Goal: Transaction & Acquisition: Obtain resource

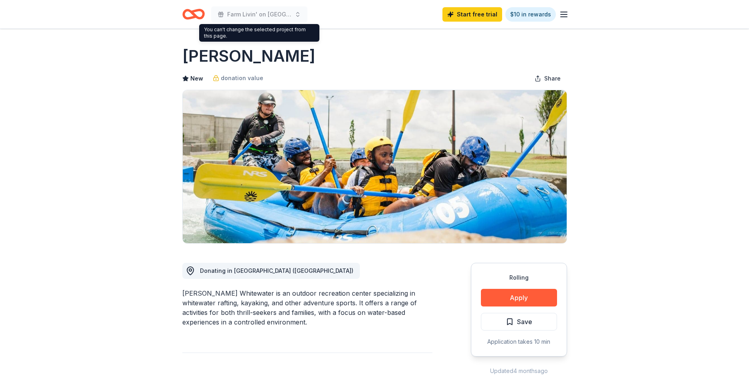
click at [210, 28] on div "You can't change the selected project from this page. You can't change the sele…" at bounding box center [259, 33] width 120 height 18
click at [192, 16] on icon "Home" at bounding box center [193, 14] width 22 height 19
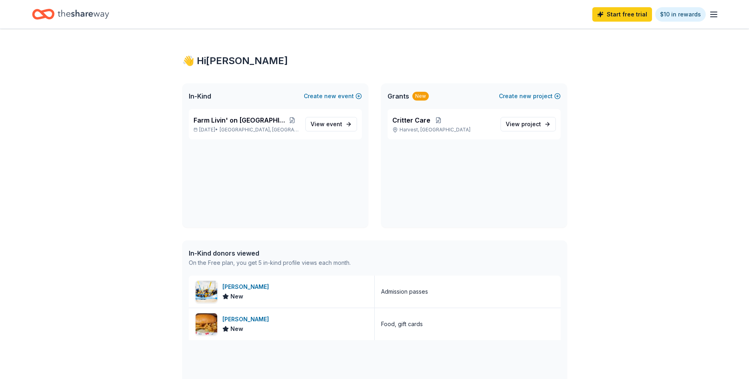
click at [192, 13] on div "Start free trial $10 in rewards" at bounding box center [374, 14] width 685 height 19
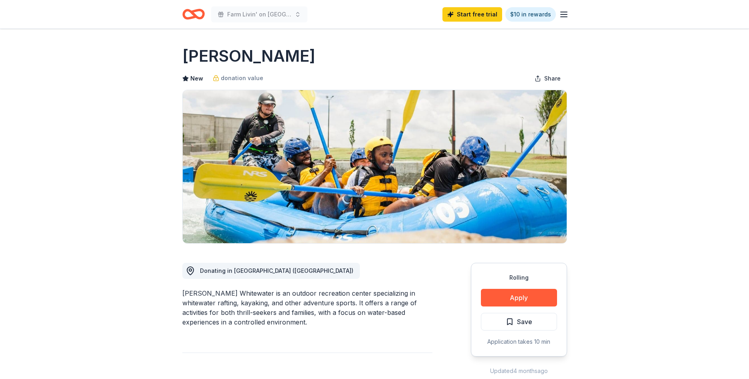
click at [546, 16] on link "$10 in rewards" at bounding box center [531, 14] width 51 height 14
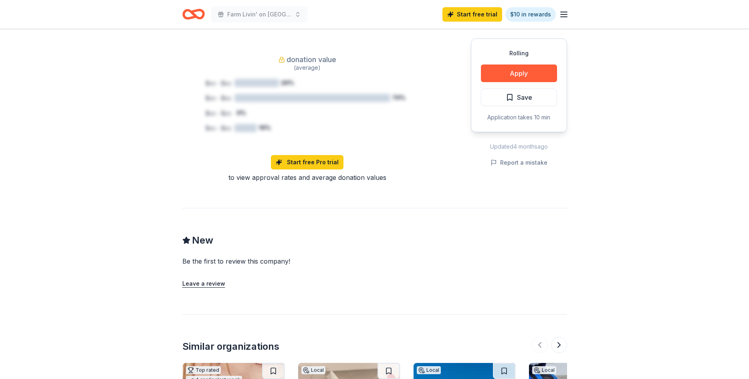
scroll to position [813, 0]
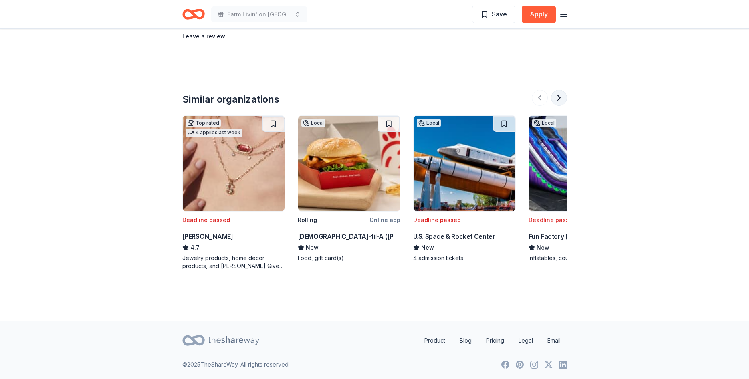
click at [560, 97] on button at bounding box center [559, 98] width 16 height 16
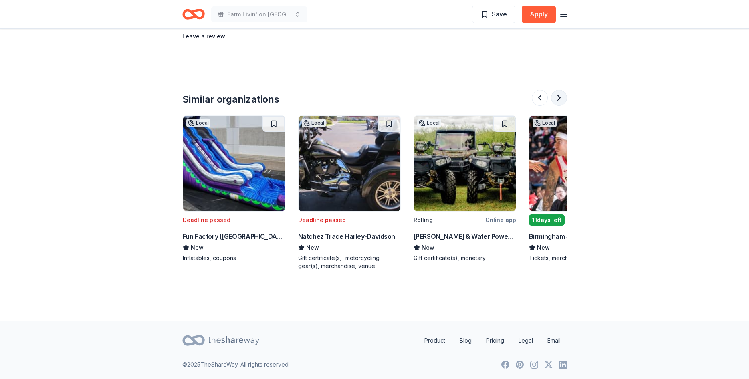
scroll to position [0, 346]
click at [543, 95] on button at bounding box center [540, 98] width 16 height 16
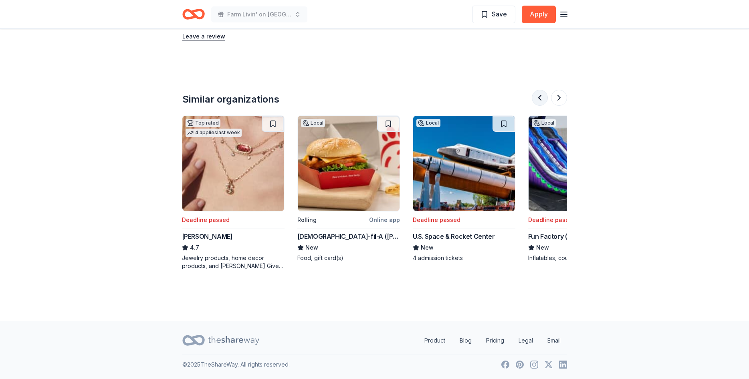
scroll to position [0, 0]
click at [559, 97] on button at bounding box center [559, 98] width 16 height 16
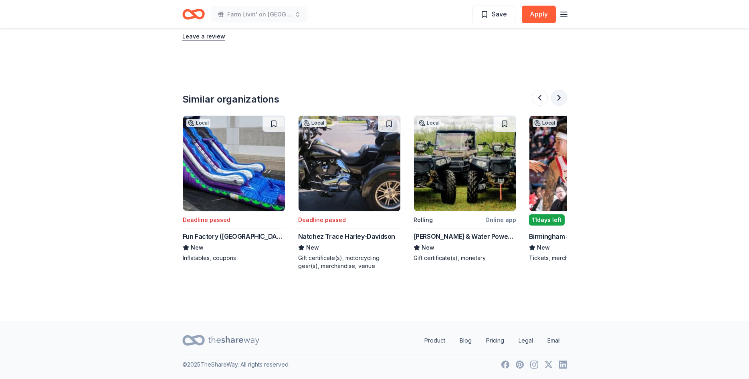
scroll to position [0, 346]
click at [449, 237] on div "[PERSON_NAME] & Water Powersports" at bounding box center [464, 237] width 103 height 10
